Goal: Task Accomplishment & Management: Use online tool/utility

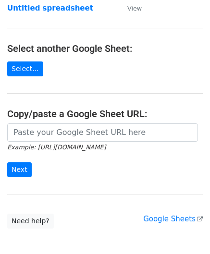
scroll to position [96, 0]
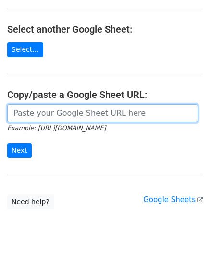
click at [43, 114] on input "url" at bounding box center [102, 113] width 190 height 18
paste input "[URL][DOMAIN_NAME]"
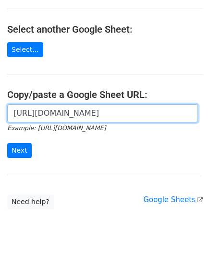
scroll to position [0, 201]
type input "[URL][DOMAIN_NAME]"
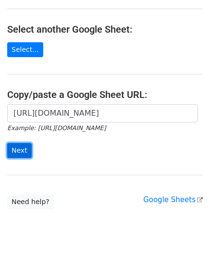
drag, startPoint x: 22, startPoint y: 145, endPoint x: 10, endPoint y: 153, distance: 14.2
click at [21, 145] on input "Next" at bounding box center [19, 150] width 24 height 15
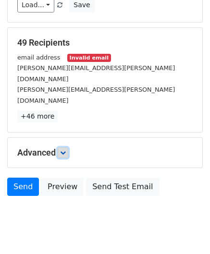
click at [64, 150] on icon at bounding box center [63, 153] width 6 height 6
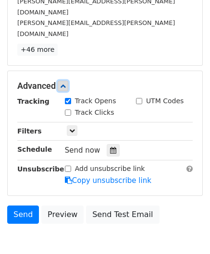
scroll to position [196, 0]
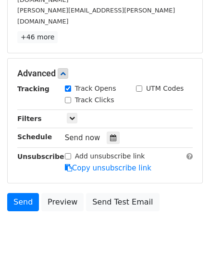
click at [106, 121] on div "Tracking Track Opens UTM Codes Track Clicks Filters Only include spreadsheet ro…" at bounding box center [104, 128] width 175 height 90
click at [110, 134] on icon at bounding box center [113, 137] width 6 height 7
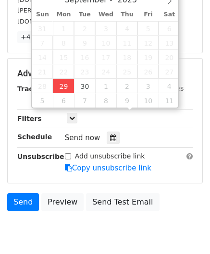
type input "[DATE] 12:00"
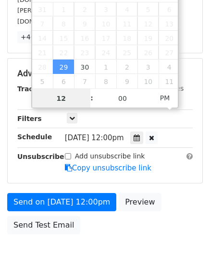
scroll to position [195, 0]
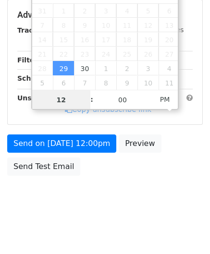
type input "2"
drag, startPoint x: 66, startPoint y: 102, endPoint x: 26, endPoint y: 111, distance: 40.4
click at [27, 111] on body "New Campaign Daily emails left: 50 Google Sheet: Untitled spreadsheet Variables…" at bounding box center [105, 15] width 210 height 406
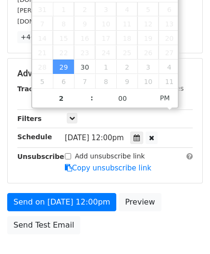
type input "[DATE] 14:00"
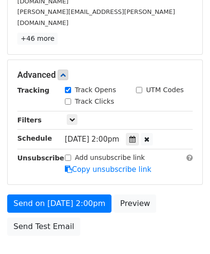
scroll to position [233, 0]
